Goal: Task Accomplishment & Management: Use online tool/utility

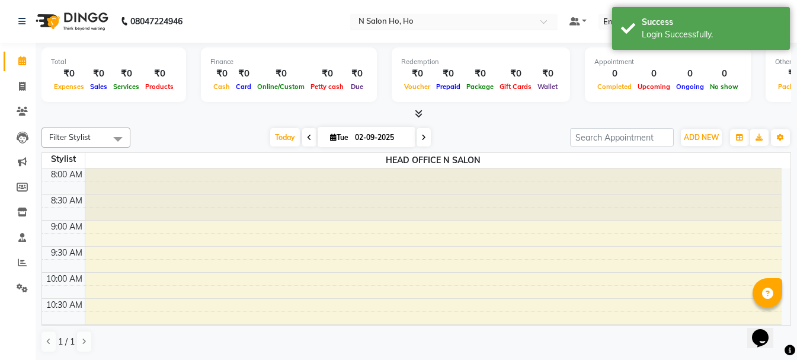
click at [419, 24] on input "text" at bounding box center [442, 23] width 172 height 12
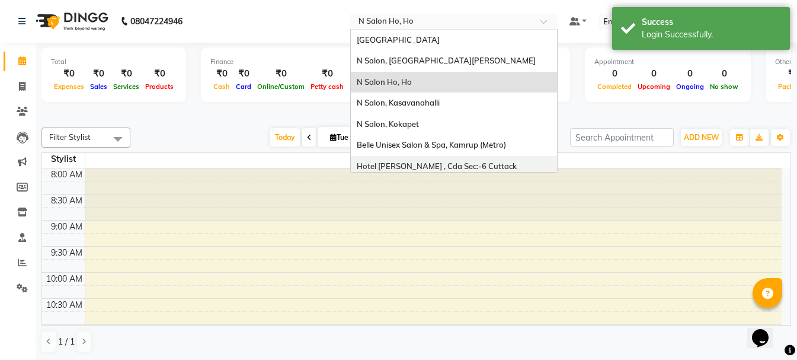
click at [407, 164] on span "Hotel [PERSON_NAME] , Cda Sec:-6 Cuttack" at bounding box center [437, 165] width 160 height 9
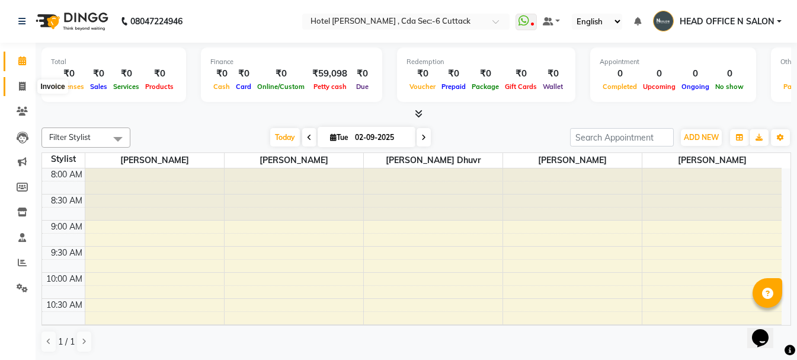
click at [26, 87] on span at bounding box center [22, 87] width 21 height 14
select select "service"
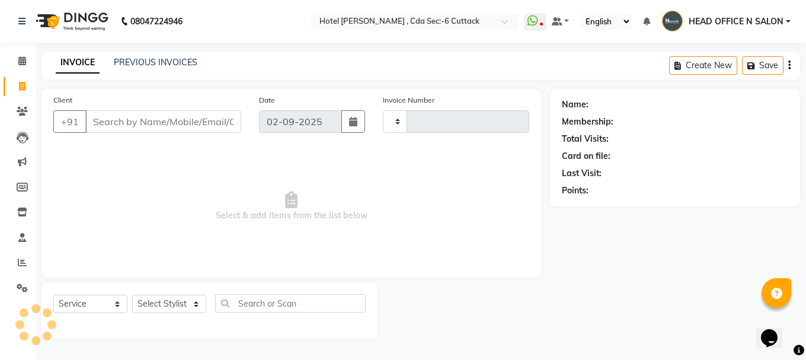
type input "0305"
select select "7840"
click at [125, 69] on div "INVOICE PREVIOUS INVOICES" at bounding box center [127, 63] width 170 height 14
click at [127, 63] on link "PREVIOUS INVOICES" at bounding box center [156, 62] width 84 height 11
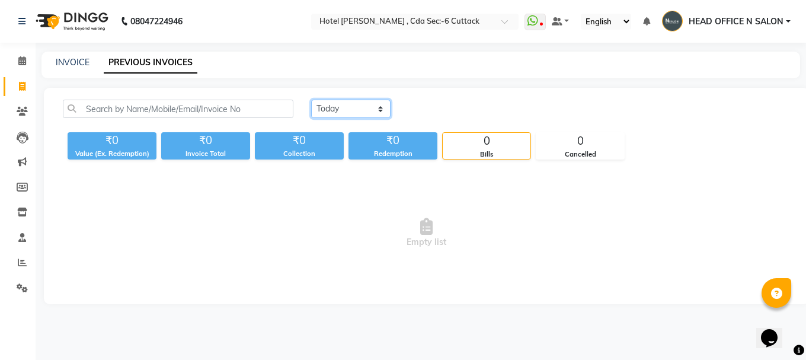
click at [363, 114] on select "[DATE] [DATE] Custom Range" at bounding box center [350, 109] width 79 height 18
click at [372, 168] on div "[DATE] [DATE] Custom Range ₹0 Value (Ex. Redemption) ₹0 Invoice Total ₹0 Collec…" at bounding box center [426, 196] width 765 height 216
drag, startPoint x: 368, startPoint y: 107, endPoint x: 369, endPoint y: 115, distance: 7.8
click at [368, 107] on select "[DATE] [DATE] Custom Range" at bounding box center [350, 109] width 79 height 18
select select "range"
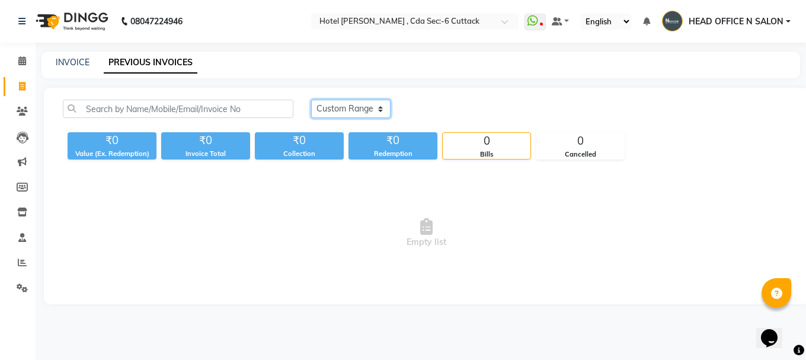
click at [311, 100] on select "[DATE] [DATE] Custom Range" at bounding box center [350, 109] width 79 height 18
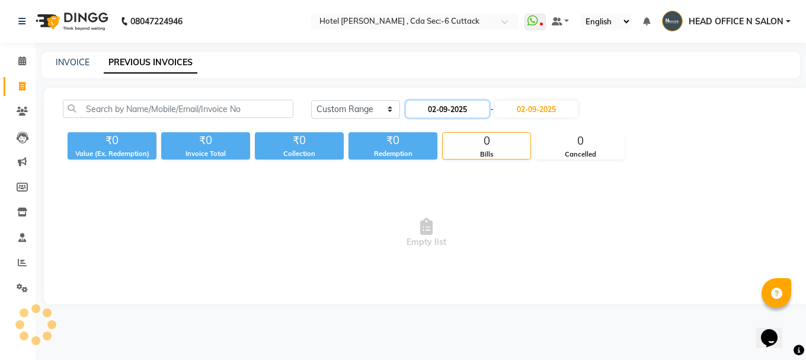
click at [443, 114] on input "02-09-2025" at bounding box center [447, 109] width 83 height 17
select select "9"
select select "2025"
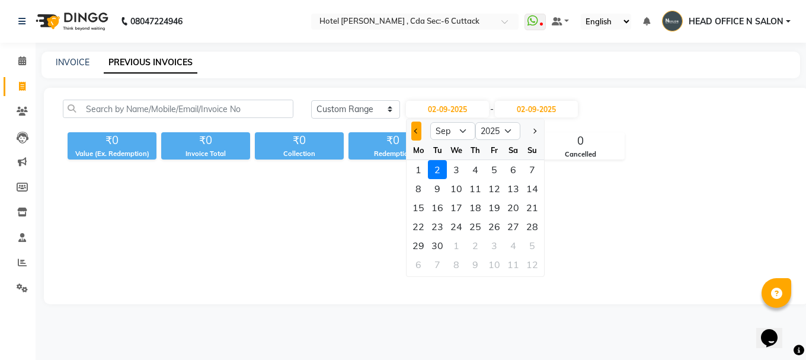
click at [416, 131] on span "Previous month" at bounding box center [416, 131] width 5 height 5
select select "8"
click at [500, 175] on div "1" at bounding box center [494, 169] width 19 height 19
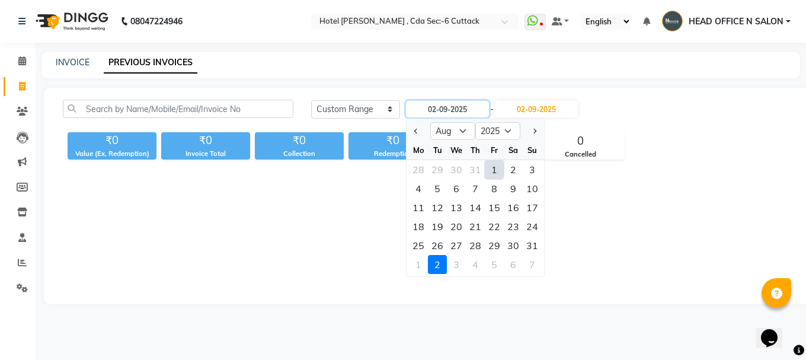
type input "[DATE]"
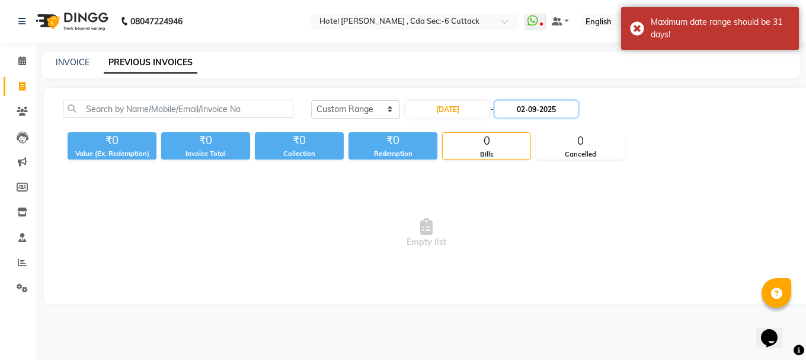
click at [563, 116] on input "02-09-2025" at bounding box center [536, 109] width 83 height 17
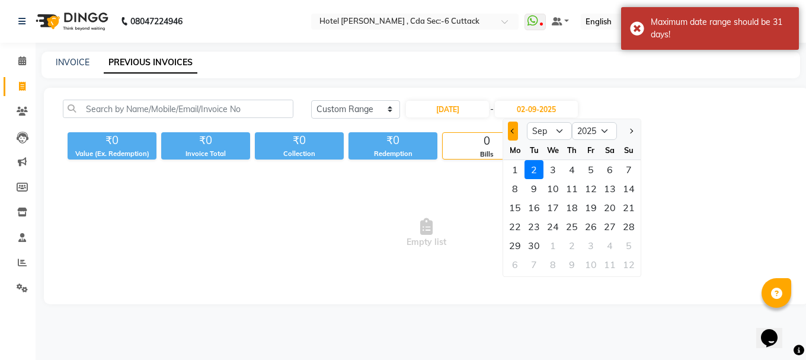
click at [516, 129] on button "Previous month" at bounding box center [513, 131] width 10 height 19
select select "8"
click at [627, 249] on div "31" at bounding box center [629, 245] width 19 height 19
type input "31-08-2025"
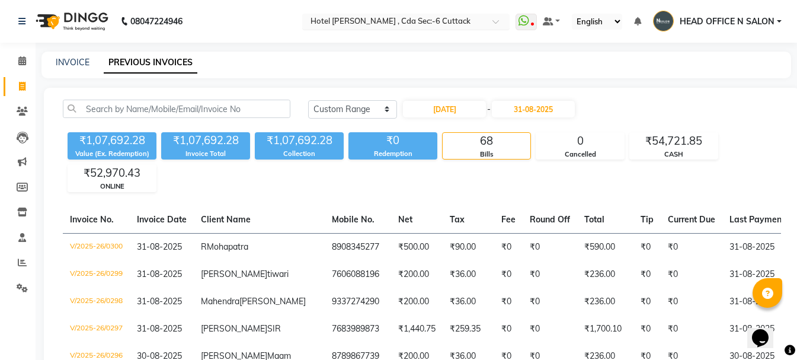
click at [436, 23] on input "text" at bounding box center [394, 23] width 172 height 12
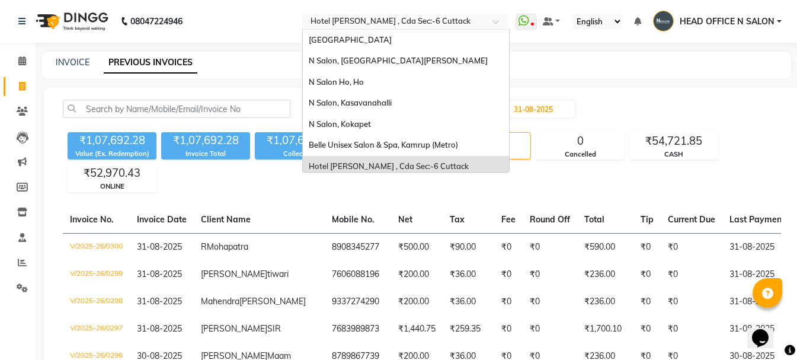
scroll to position [5, 0]
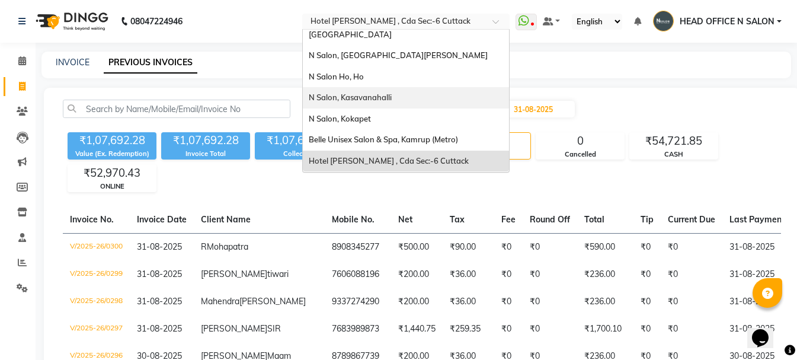
click at [377, 106] on div "N Salon, Kasavanahalli" at bounding box center [406, 97] width 206 height 21
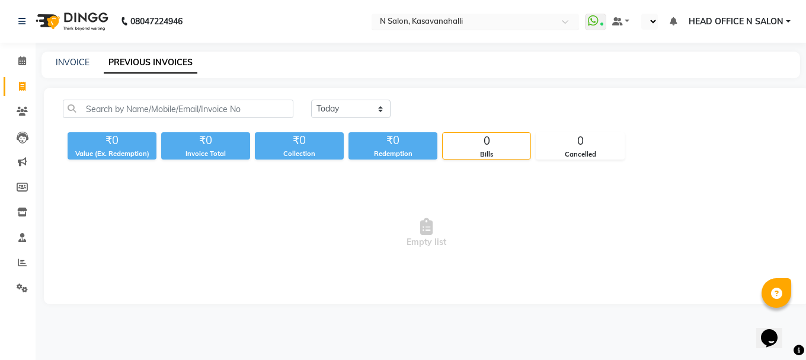
click at [403, 25] on input "text" at bounding box center [464, 23] width 172 height 12
select select "en"
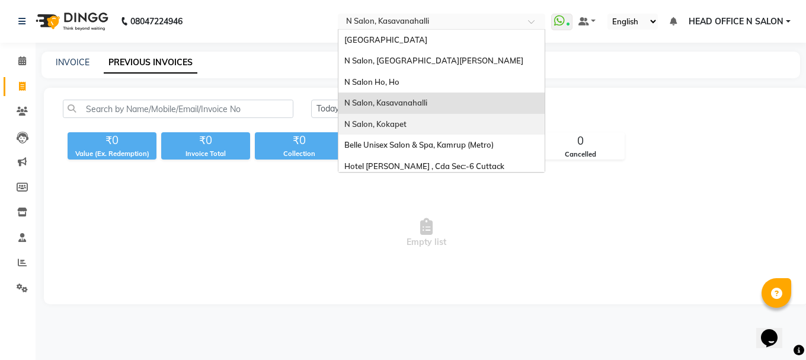
click at [413, 119] on div "N Salon, Kokapet" at bounding box center [442, 124] width 206 height 21
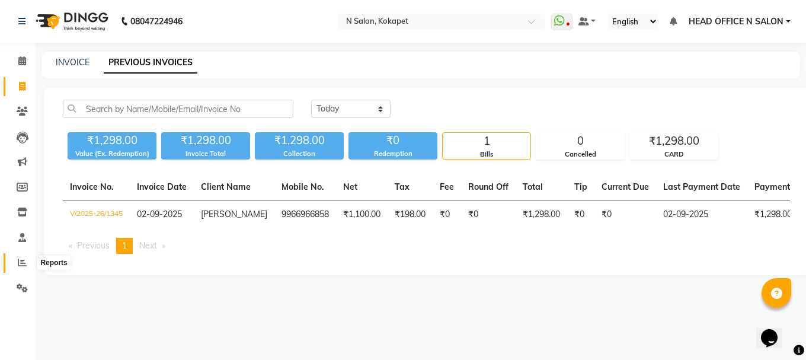
click at [26, 263] on icon at bounding box center [22, 262] width 9 height 9
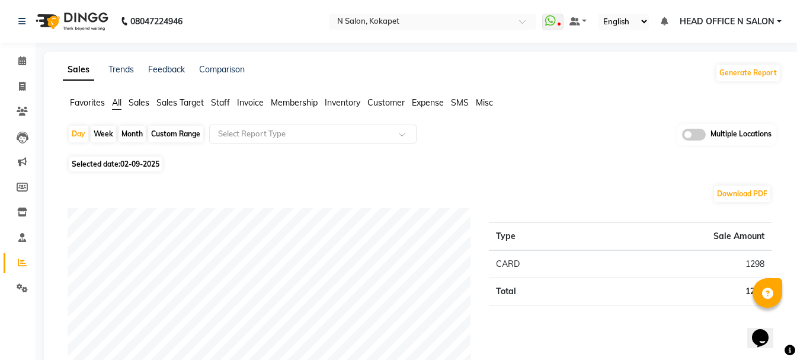
click at [123, 134] on div "Month" at bounding box center [132, 134] width 27 height 17
select select "9"
select select "2025"
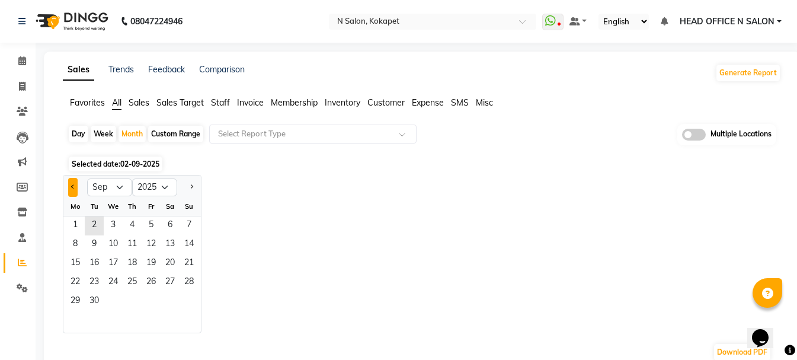
click at [72, 191] on button "Previous month" at bounding box center [72, 187] width 9 height 19
select select "8"
click at [152, 228] on span "1" at bounding box center [151, 225] width 19 height 19
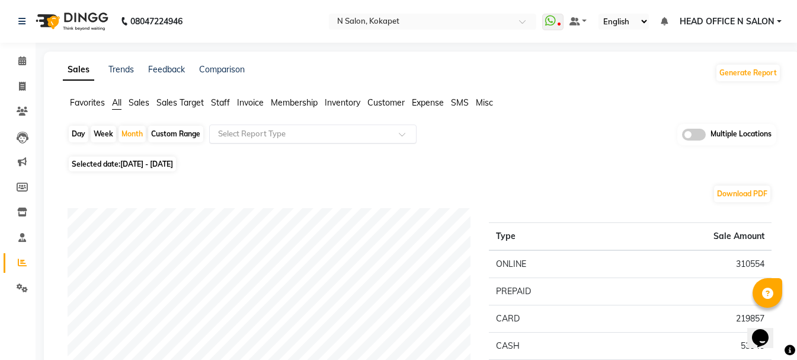
click at [262, 136] on input "text" at bounding box center [301, 134] width 171 height 12
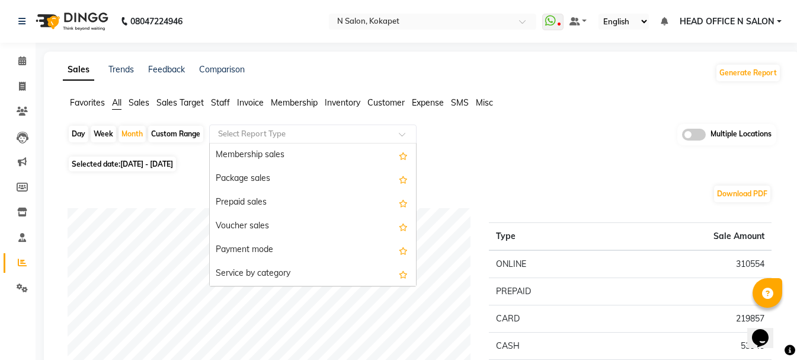
scroll to position [178, 0]
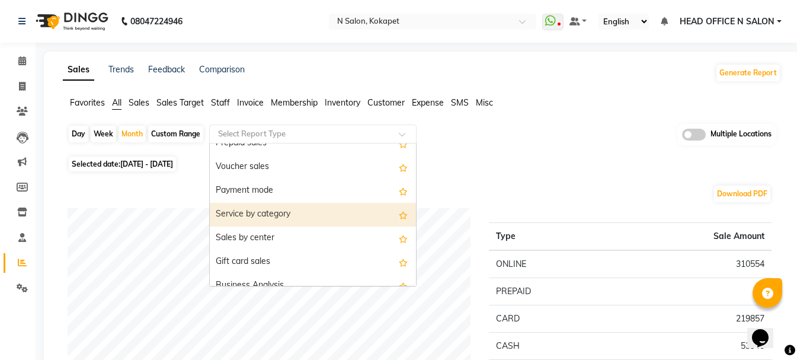
click at [322, 210] on div "Service by category" at bounding box center [313, 215] width 206 height 24
select select "full_report"
select select "csv"
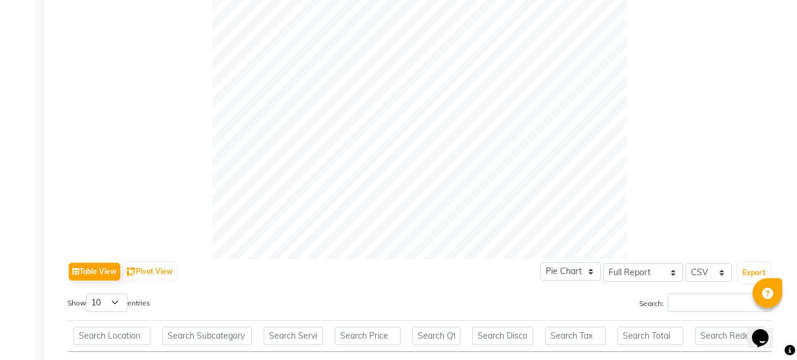
scroll to position [356, 0]
click at [760, 267] on button "Export" at bounding box center [754, 271] width 33 height 20
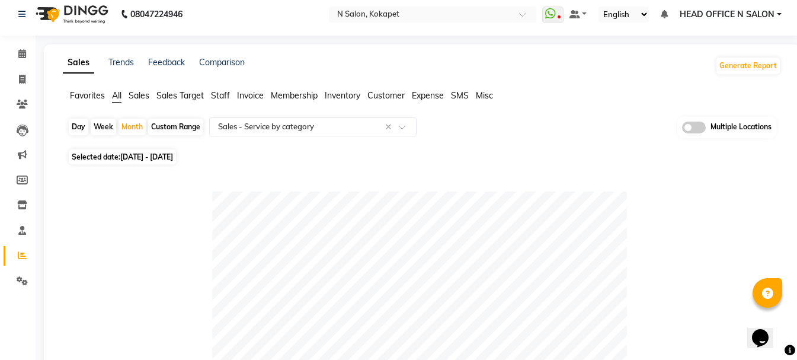
scroll to position [0, 0]
